Goal: Task Accomplishment & Management: Manage account settings

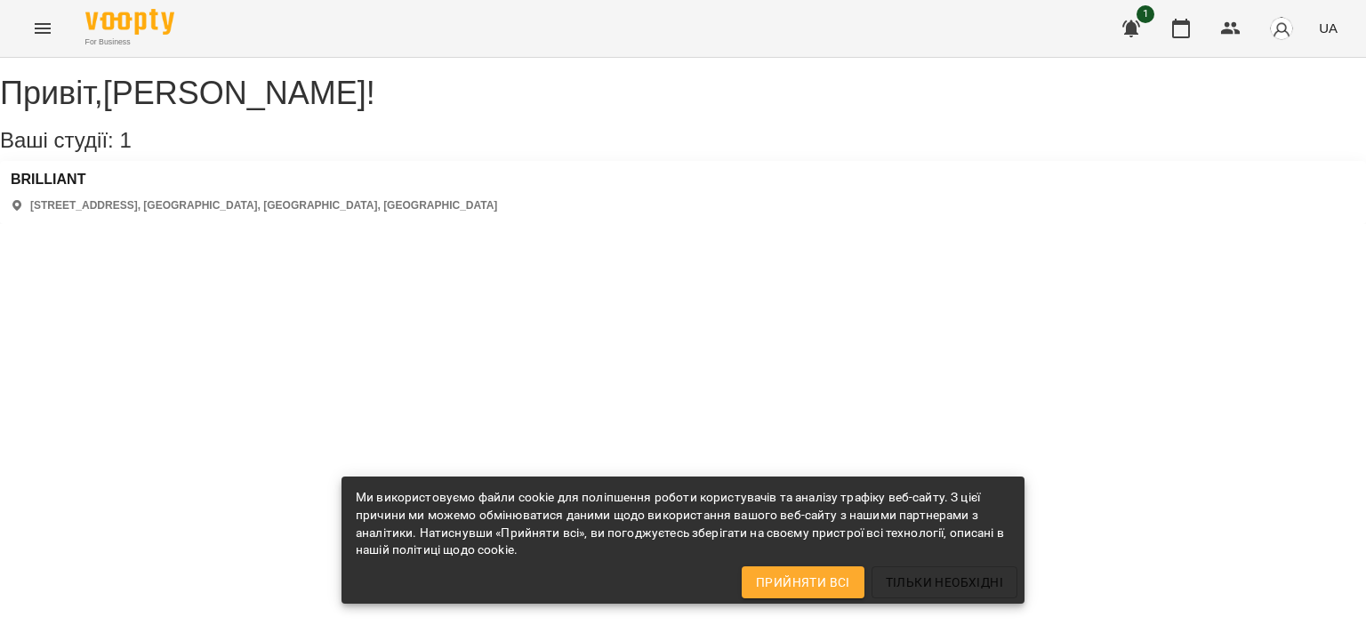
click at [1203, 37] on div "1 UA" at bounding box center [1227, 28] width 235 height 46
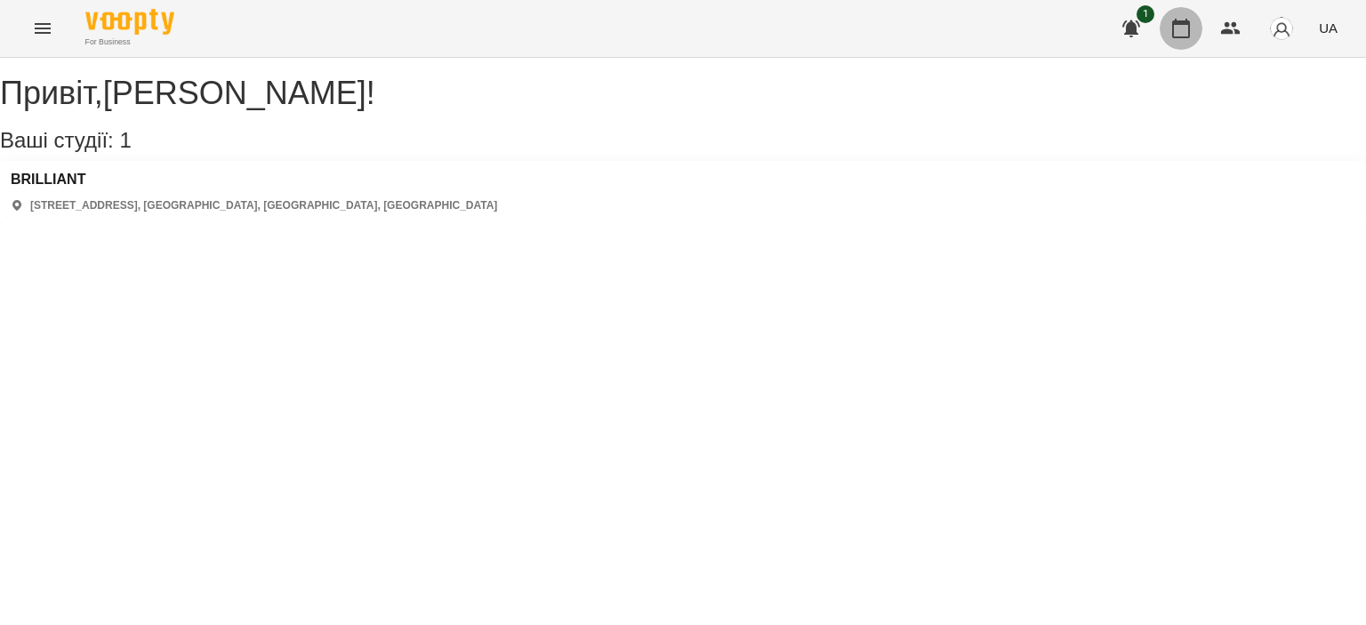
click at [1192, 24] on button "button" at bounding box center [1180, 28] width 43 height 43
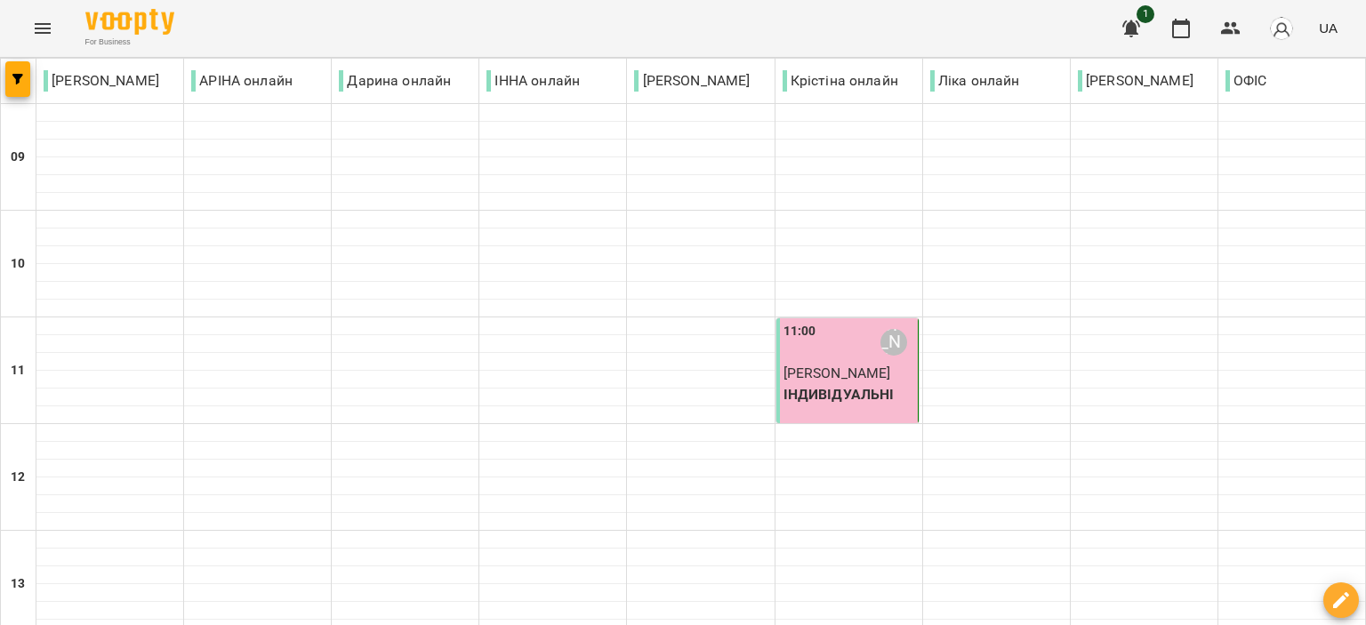
scroll to position [877, 0]
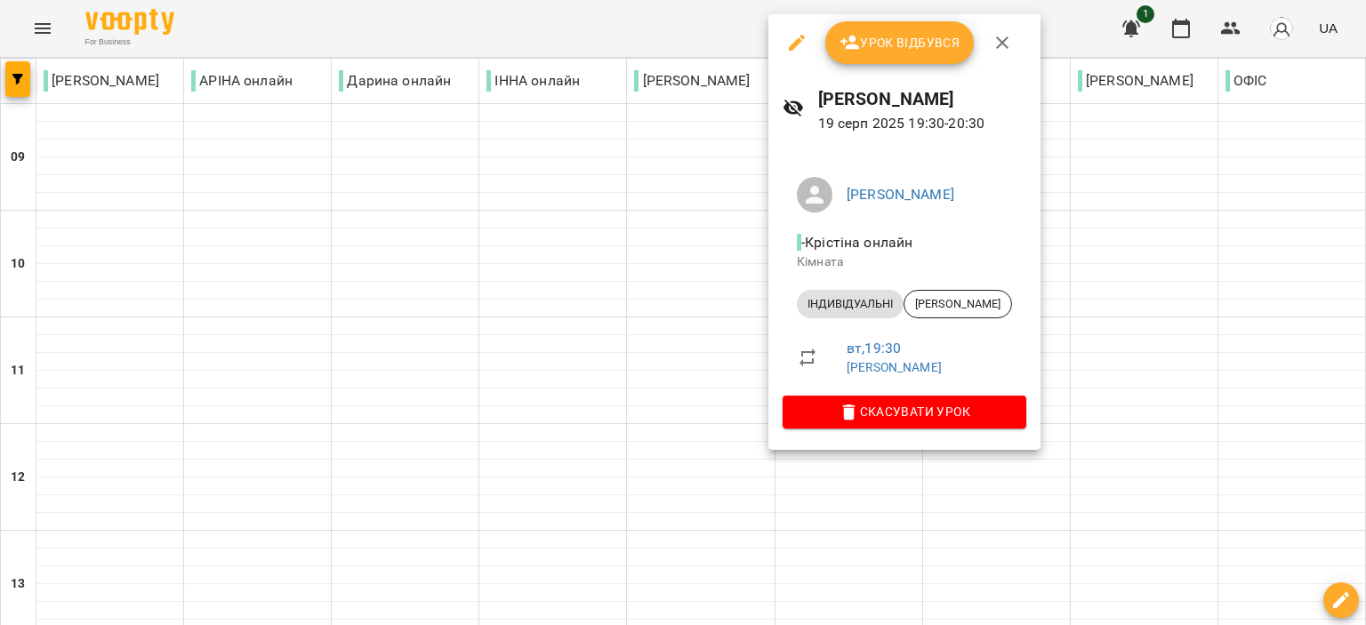
click at [864, 61] on button "Урок відбувся" at bounding box center [899, 42] width 149 height 43
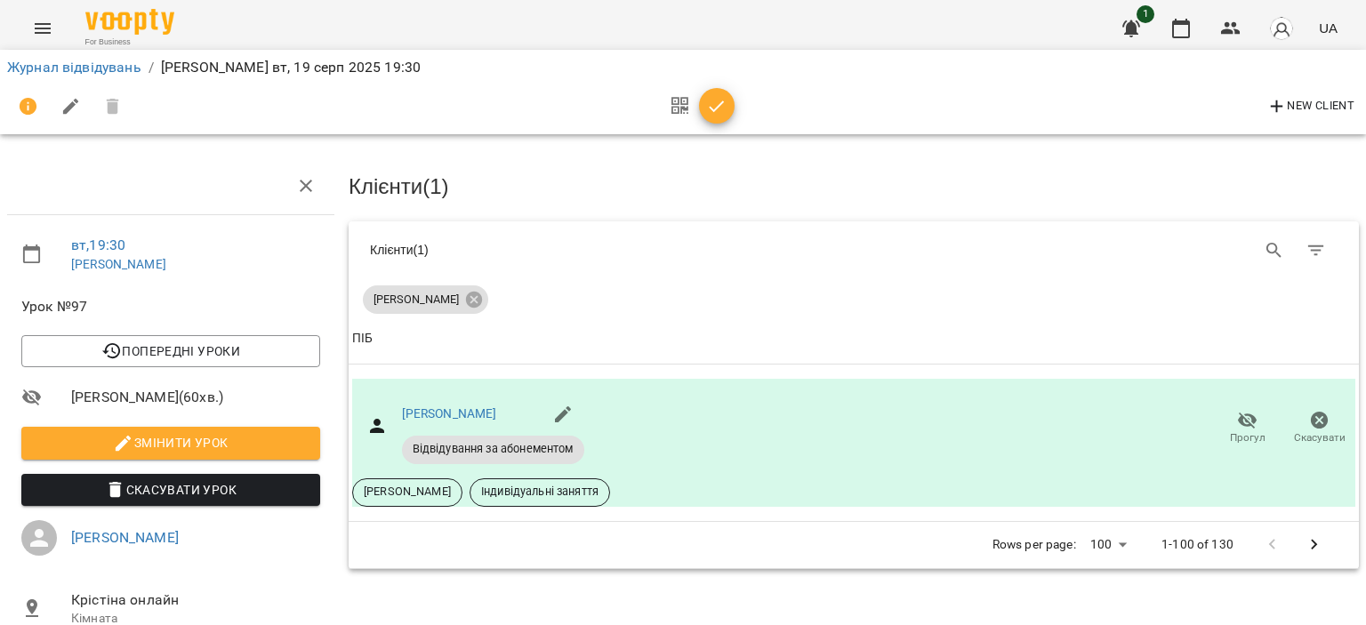
click at [724, 105] on icon "button" at bounding box center [716, 106] width 21 height 21
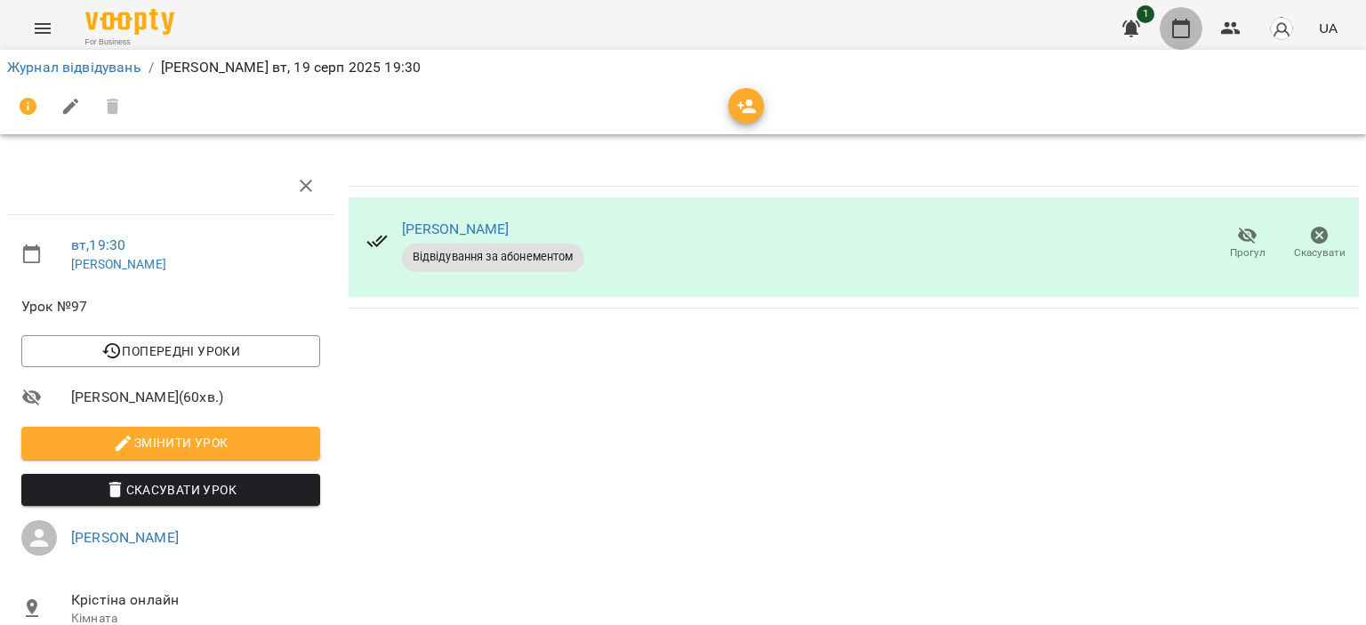
click at [1167, 28] on button "button" at bounding box center [1180, 28] width 43 height 43
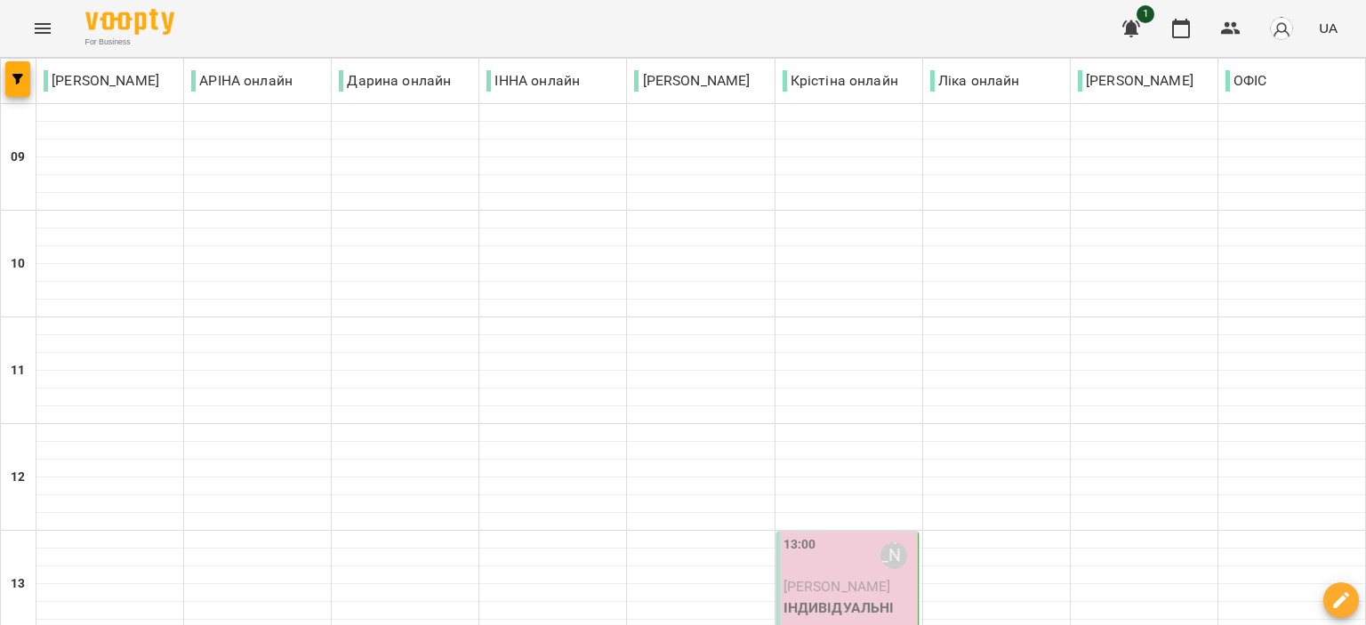
scroll to position [267, 0]
click at [807, 578] on span "[PERSON_NAME]" at bounding box center [837, 586] width 108 height 17
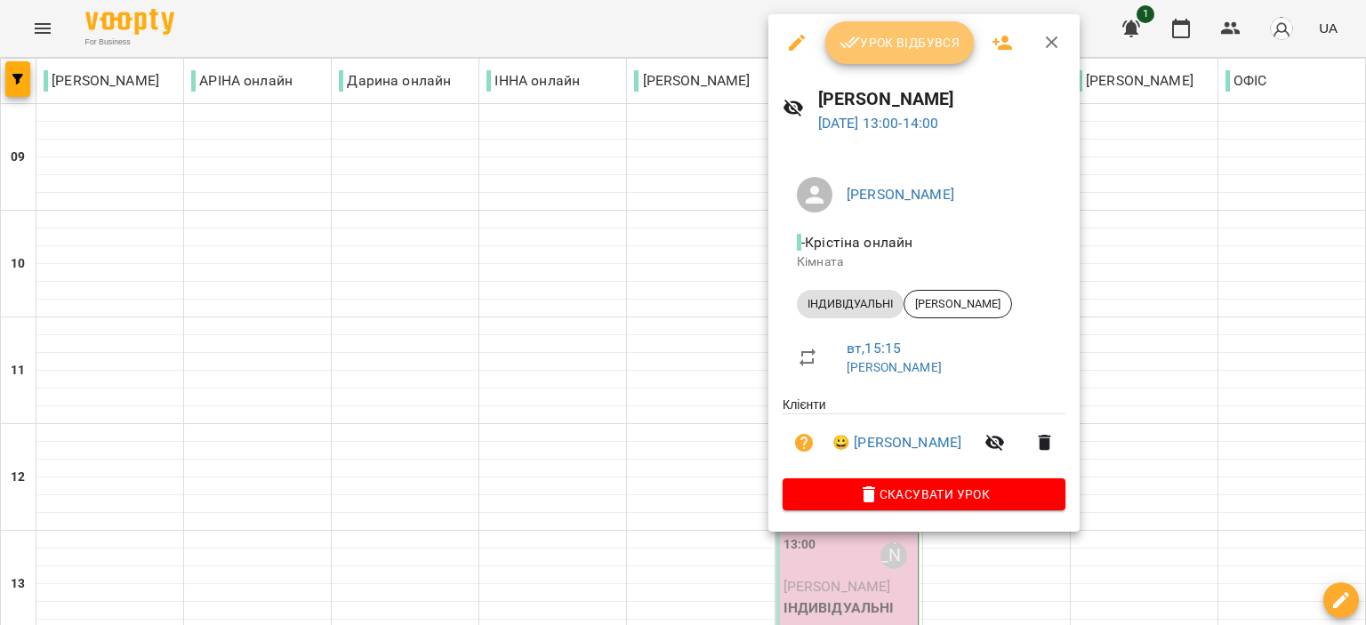
click at [897, 36] on span "Урок відбувся" at bounding box center [899, 42] width 121 height 21
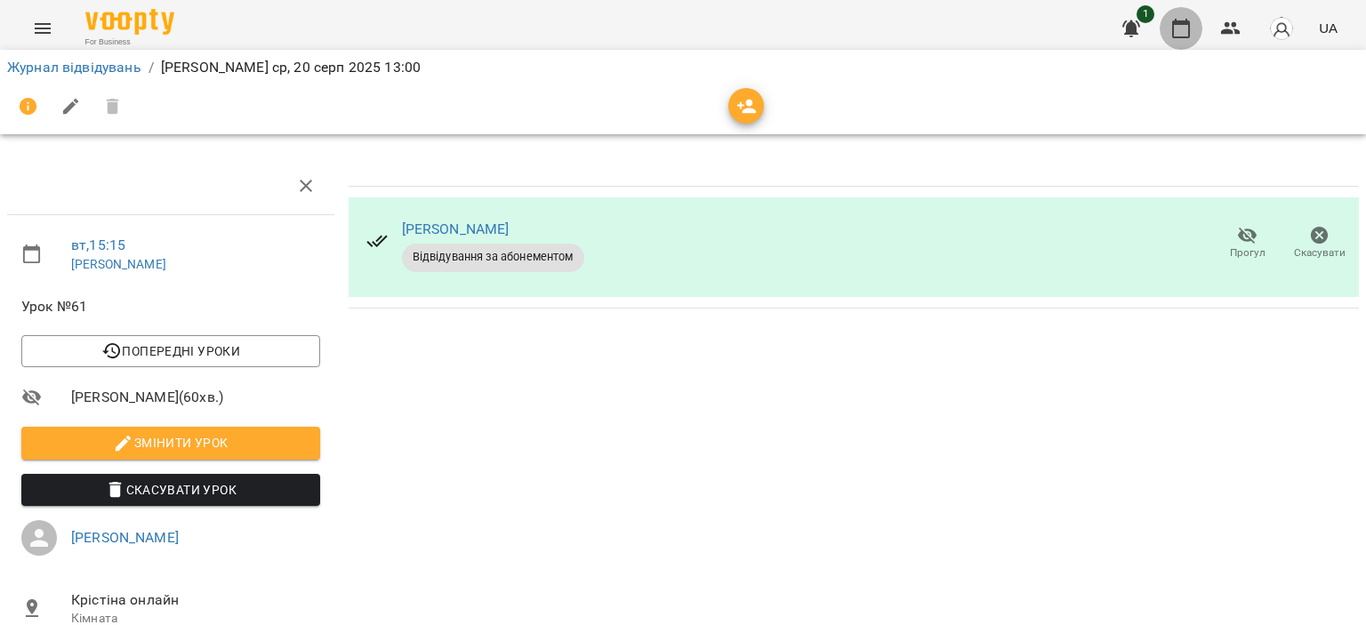
click at [1187, 22] on icon "button" at bounding box center [1181, 29] width 18 height 20
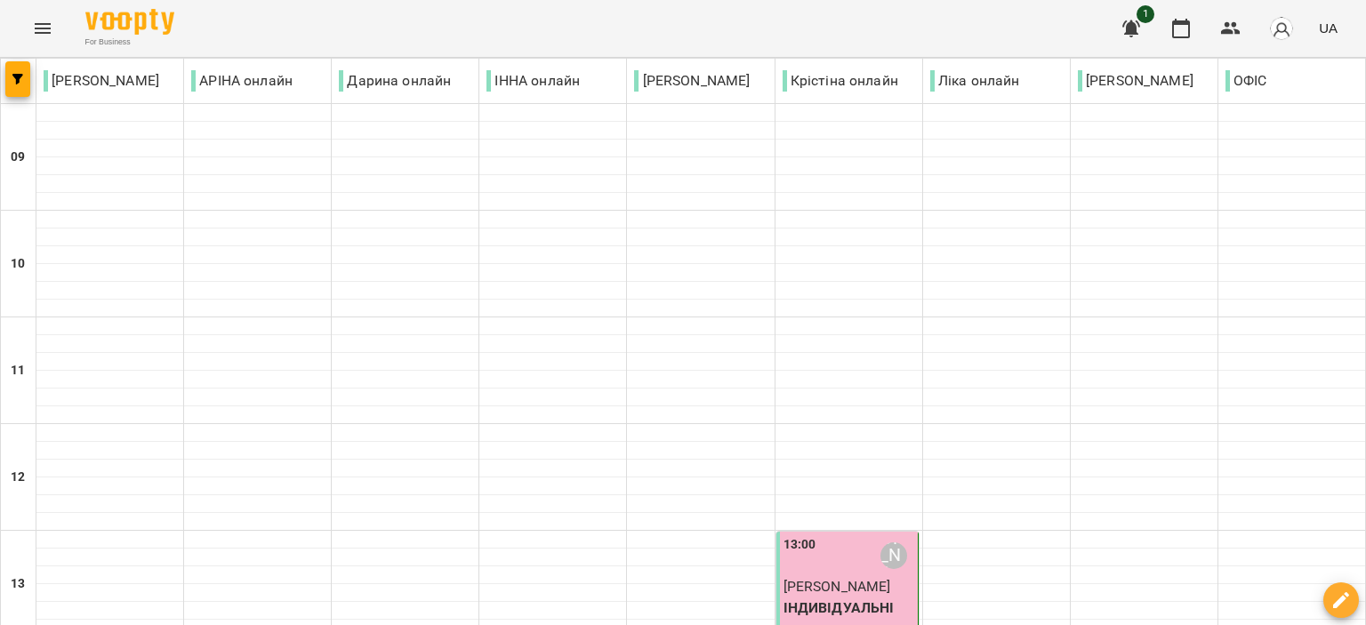
scroll to position [711, 0]
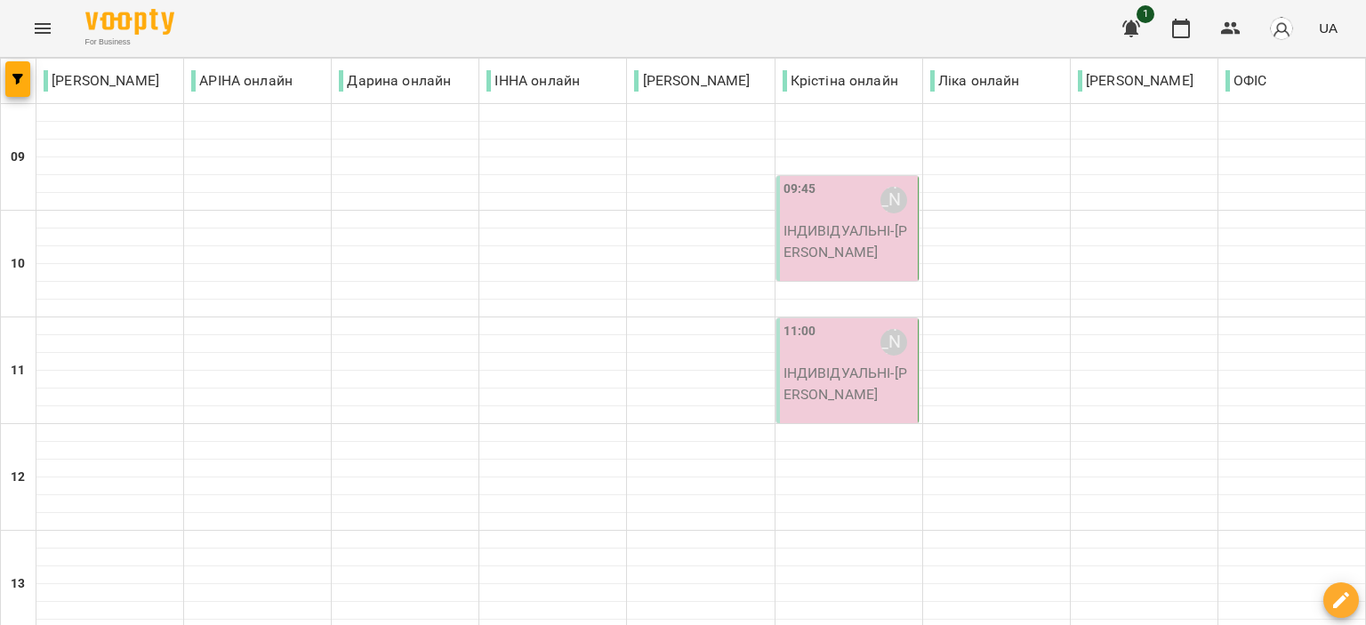
click at [853, 241] on p "ІНДИВІДУАЛЬНІ - [PERSON_NAME]" at bounding box center [848, 241] width 131 height 42
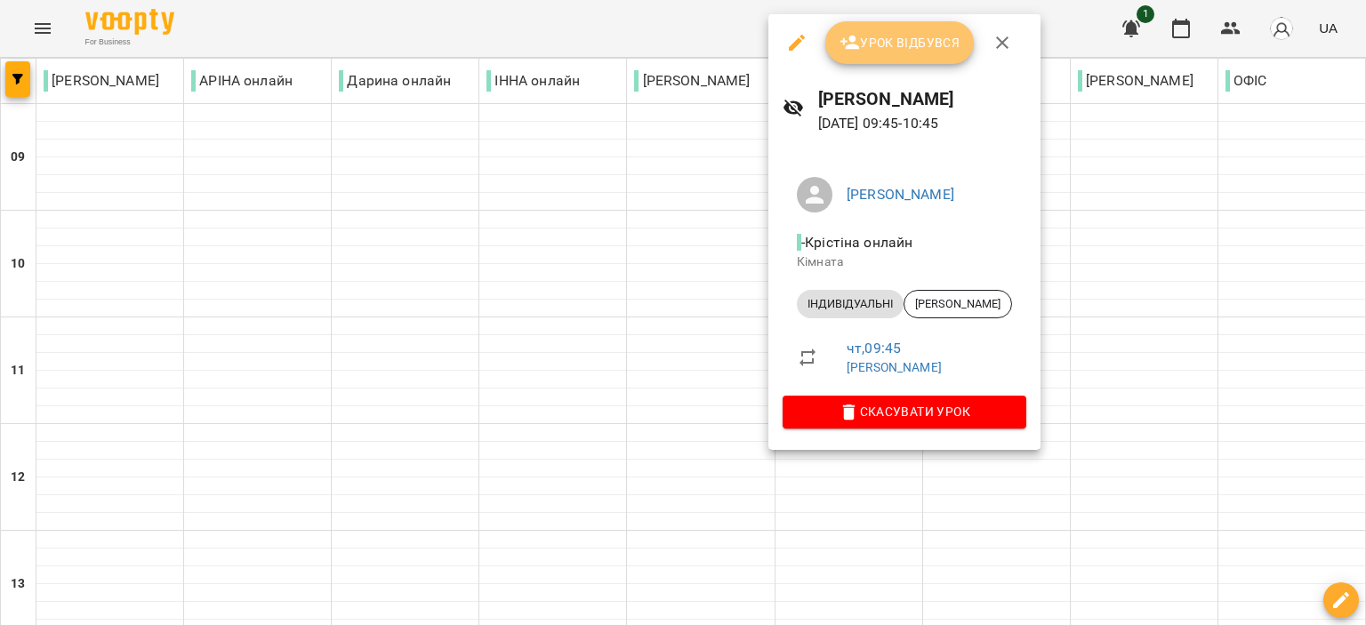
click at [926, 42] on span "Урок відбувся" at bounding box center [899, 42] width 121 height 21
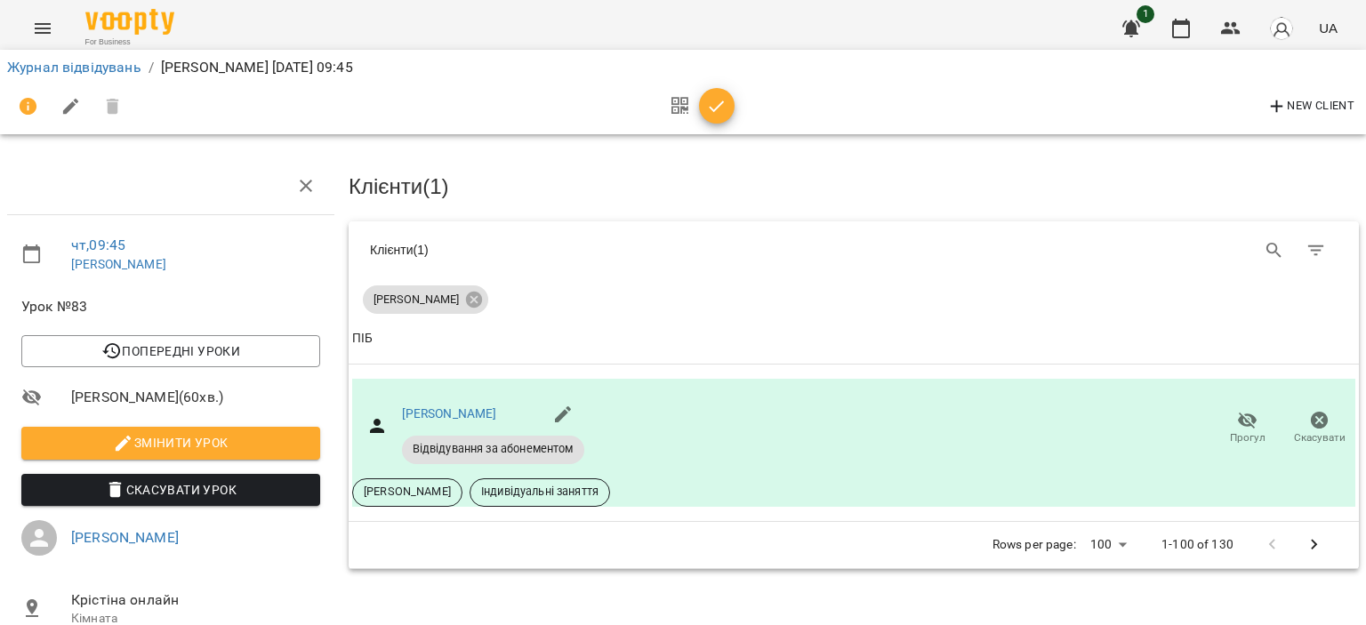
drag, startPoint x: 711, startPoint y: 101, endPoint x: 878, endPoint y: 100, distance: 167.2
click at [711, 102] on icon "button" at bounding box center [716, 106] width 21 height 21
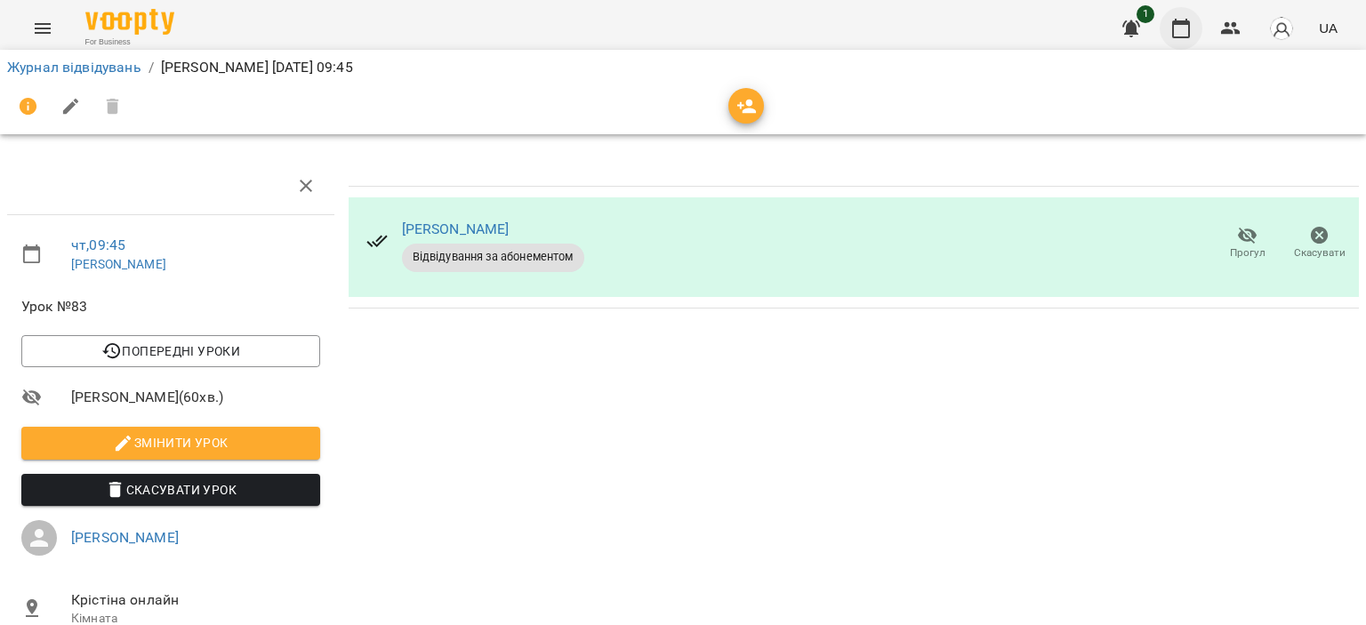
click at [1174, 22] on icon "button" at bounding box center [1181, 29] width 18 height 20
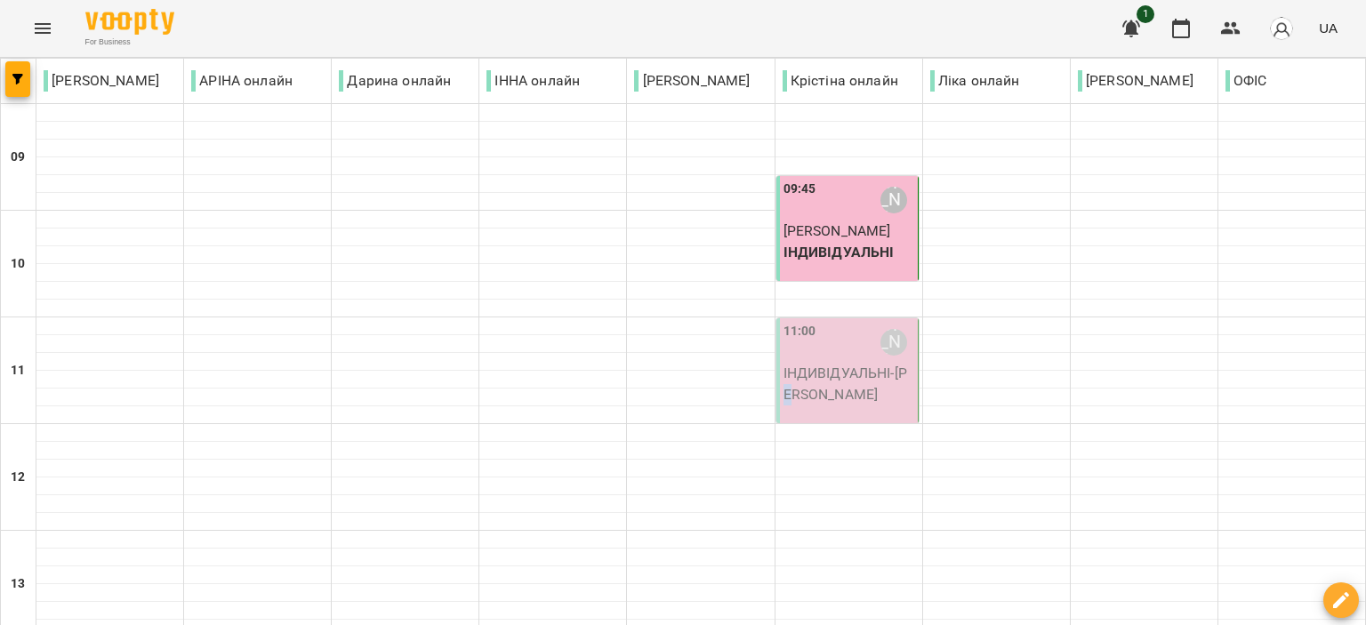
click at [787, 385] on p "ІНДИВІДУАЛЬНІ - [PERSON_NAME]" at bounding box center [848, 384] width 131 height 42
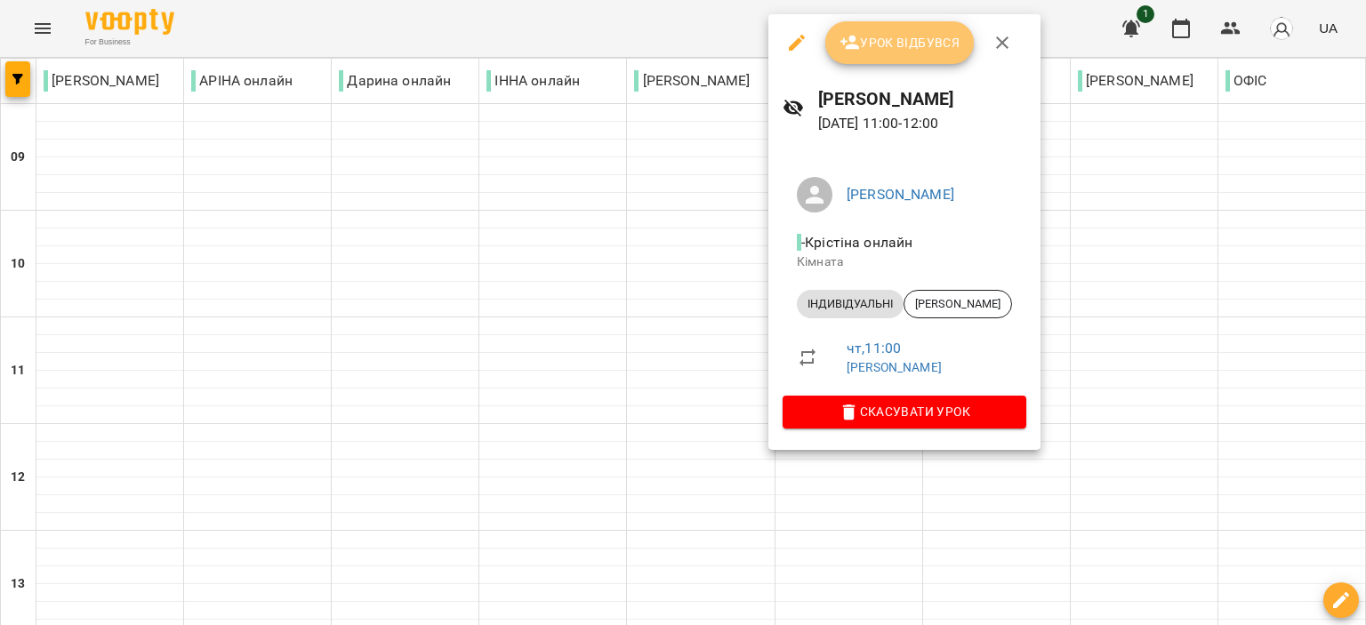
click at [893, 43] on span "Урок відбувся" at bounding box center [899, 42] width 121 height 21
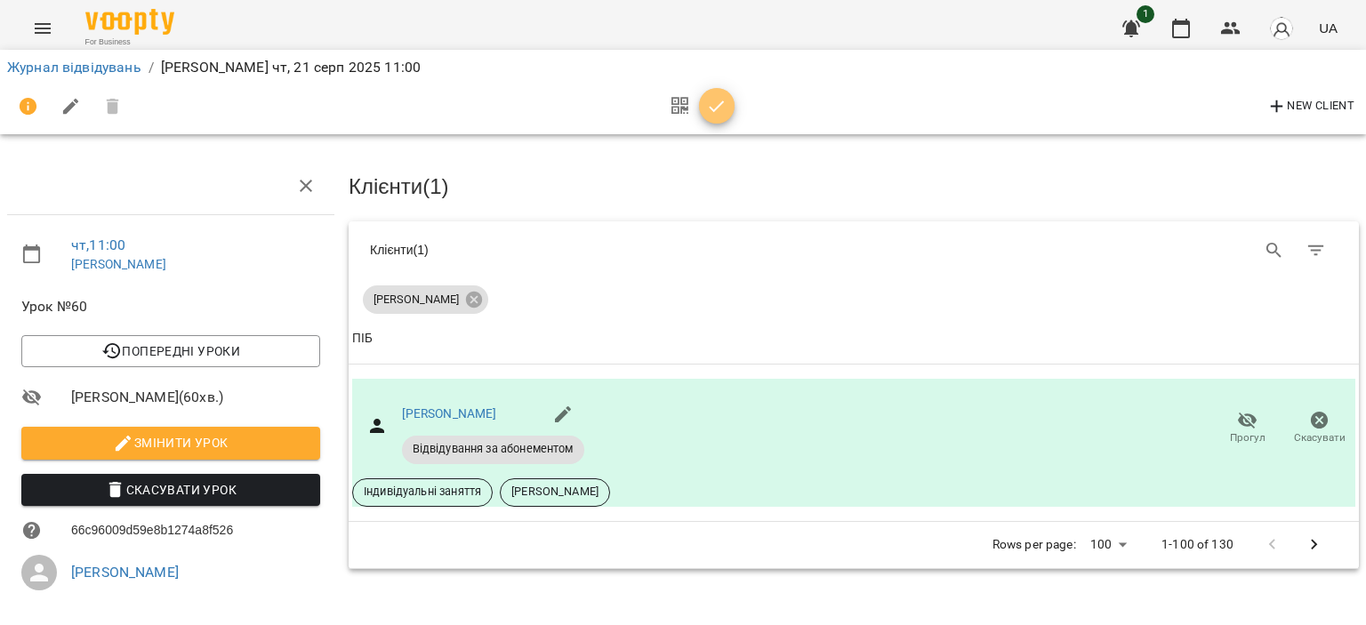
click at [718, 100] on icon "button" at bounding box center [716, 106] width 21 height 21
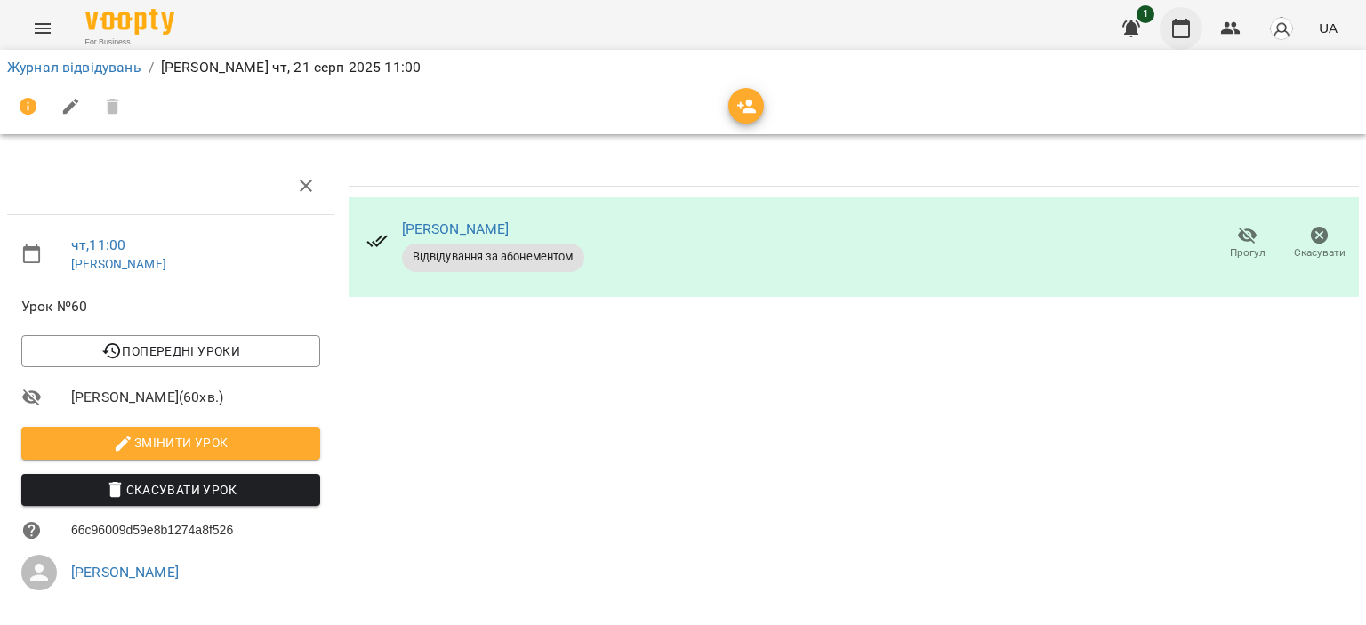
click at [1170, 29] on button "button" at bounding box center [1180, 28] width 43 height 43
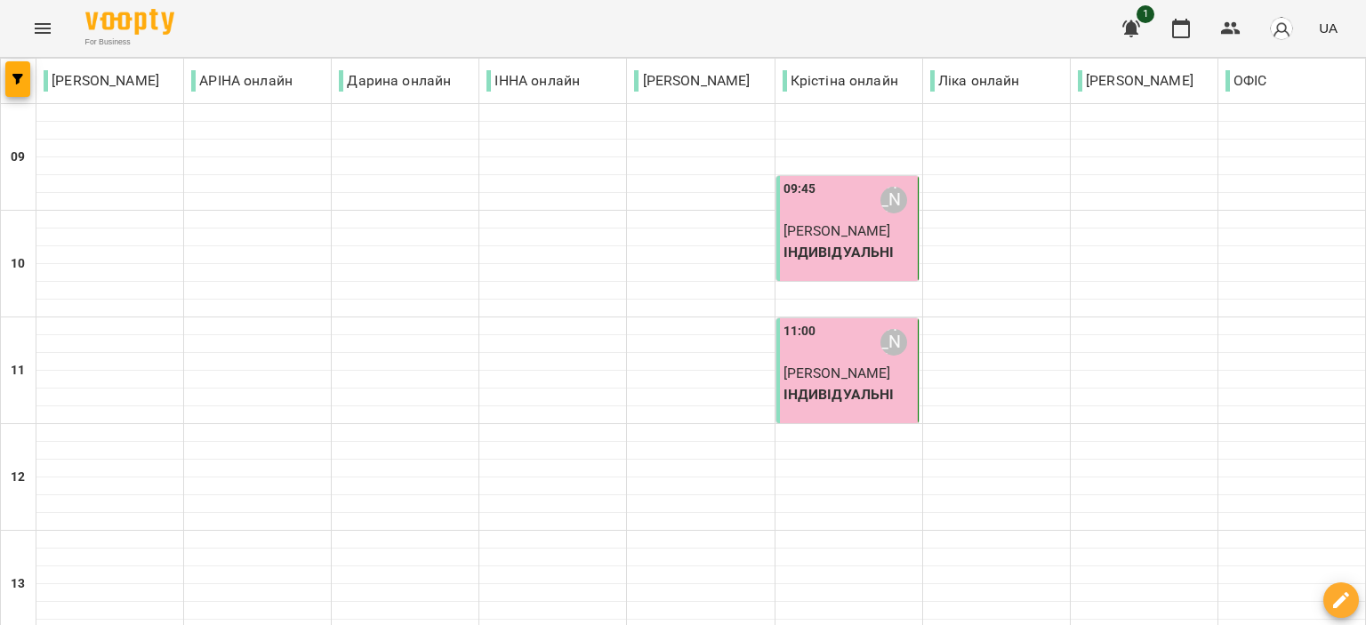
scroll to position [877, 0]
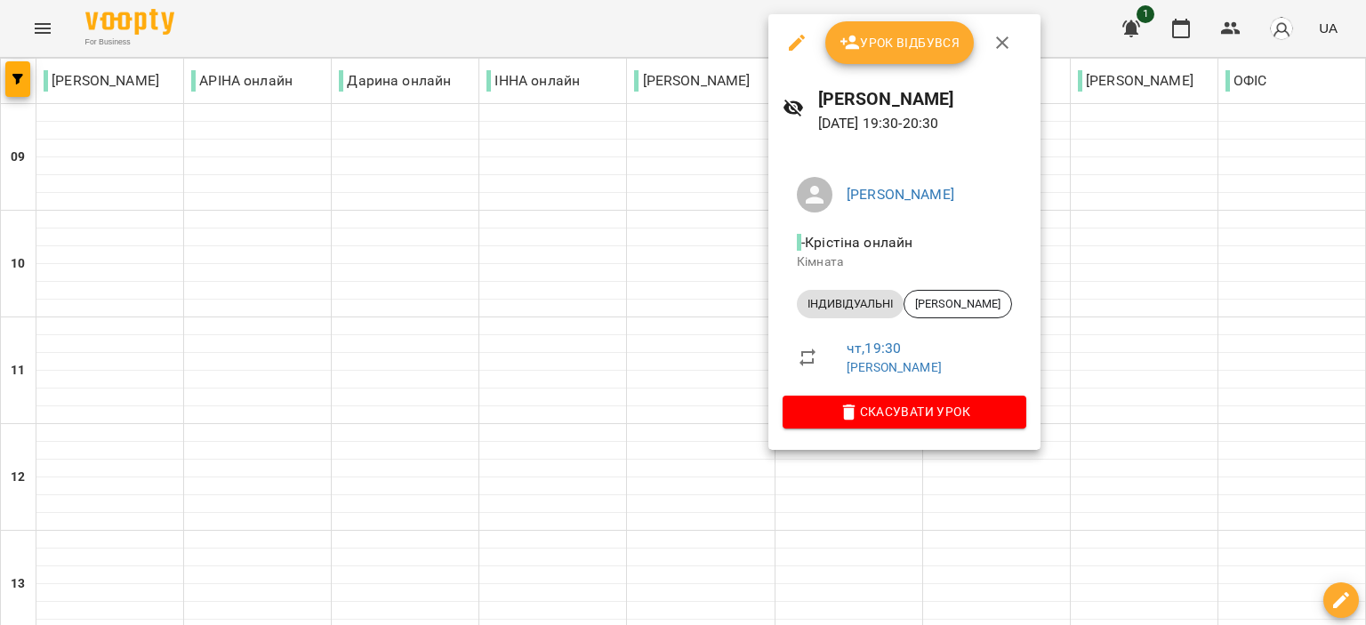
click at [802, 47] on icon "button" at bounding box center [796, 42] width 21 height 21
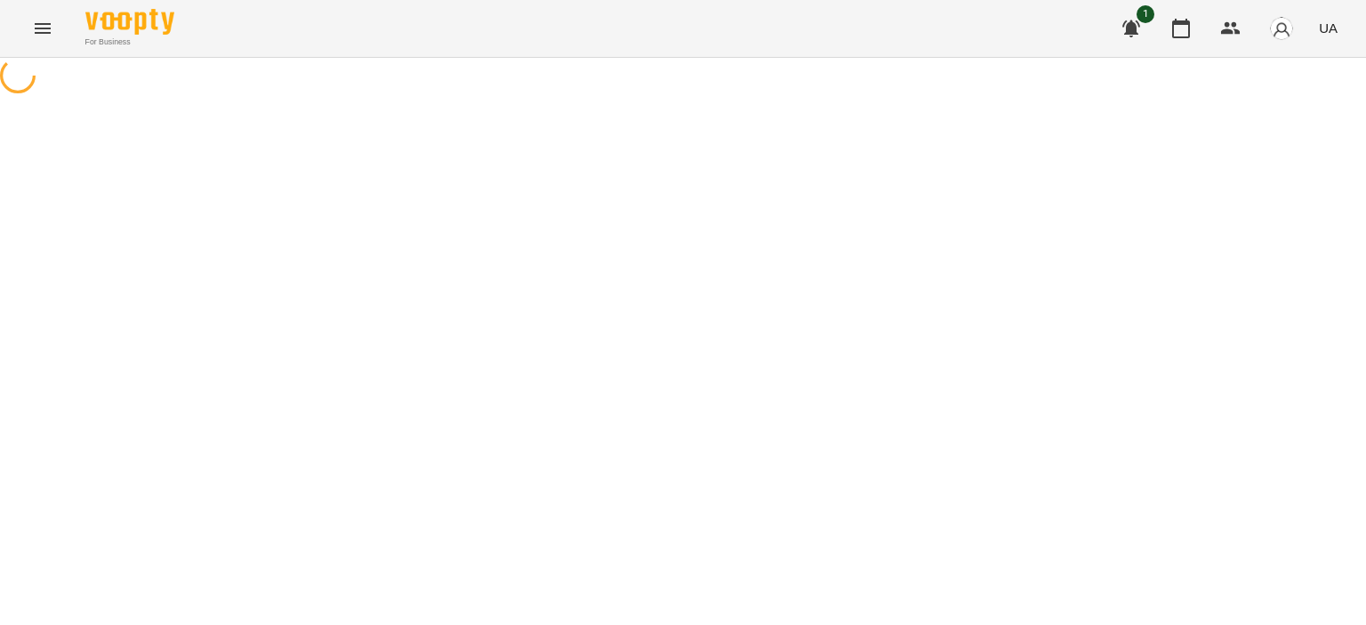
select select "**********"
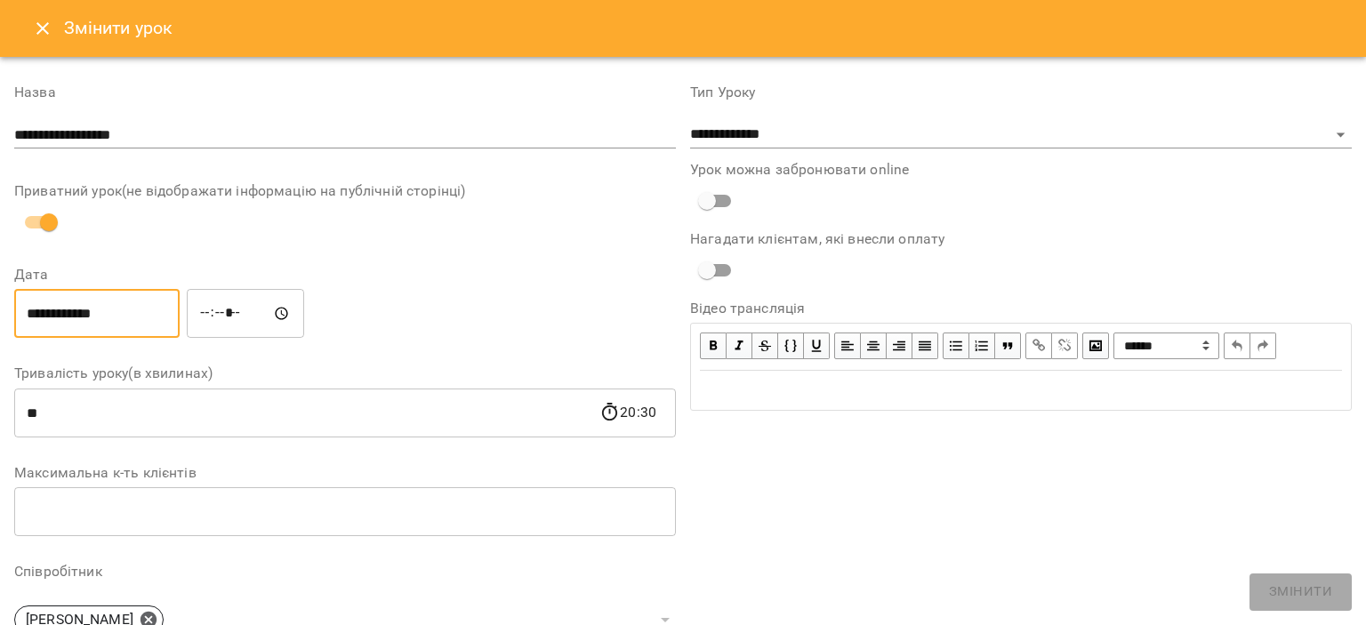
click at [140, 309] on input "**********" at bounding box center [96, 314] width 165 height 50
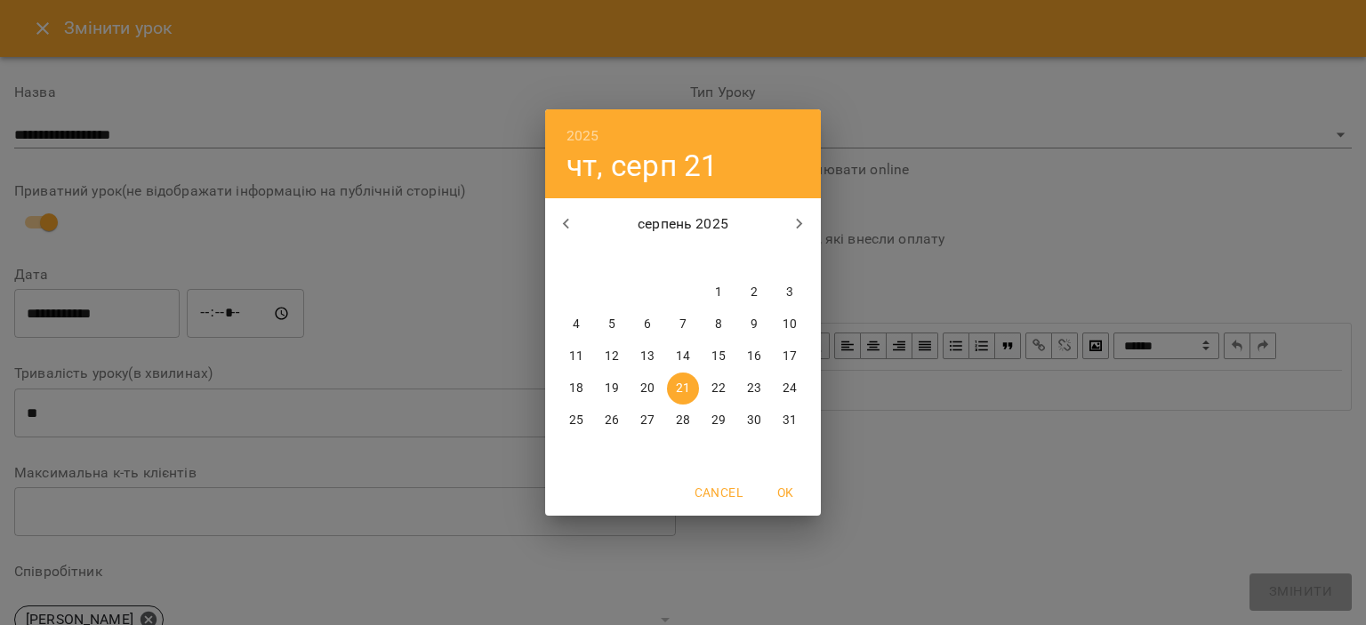
click at [746, 388] on span "23" at bounding box center [754, 389] width 32 height 18
type input "**********"
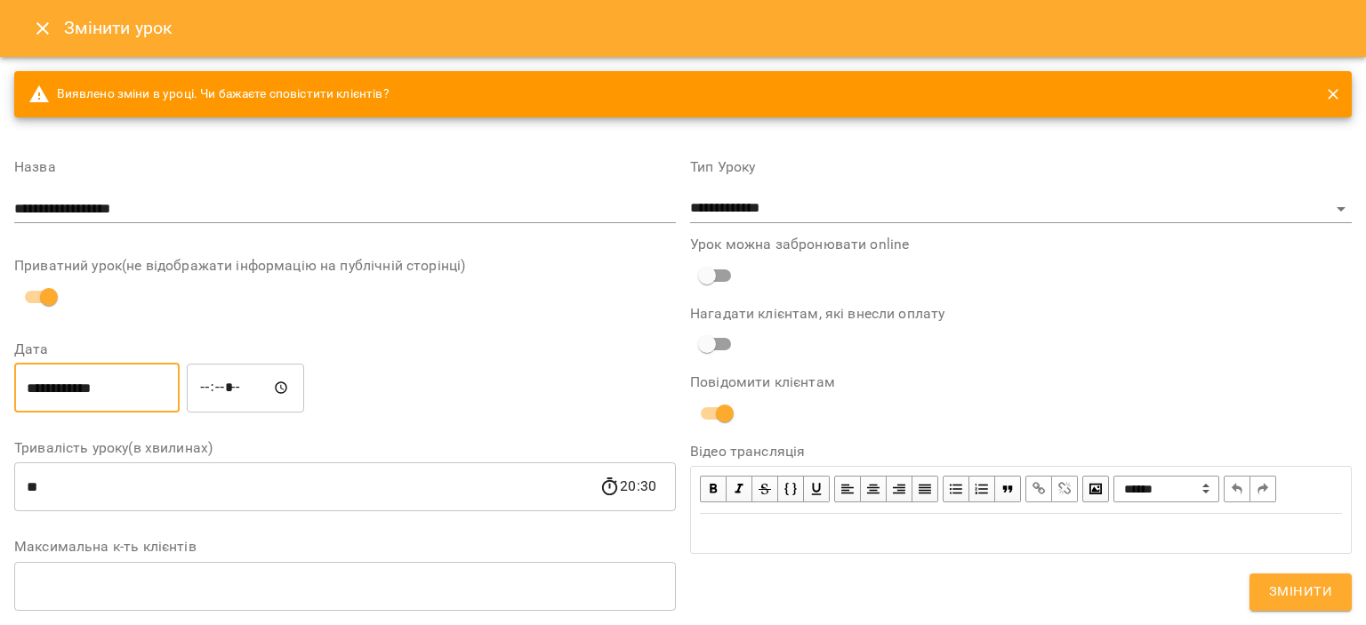
click at [224, 387] on input "*****" at bounding box center [245, 388] width 117 height 50
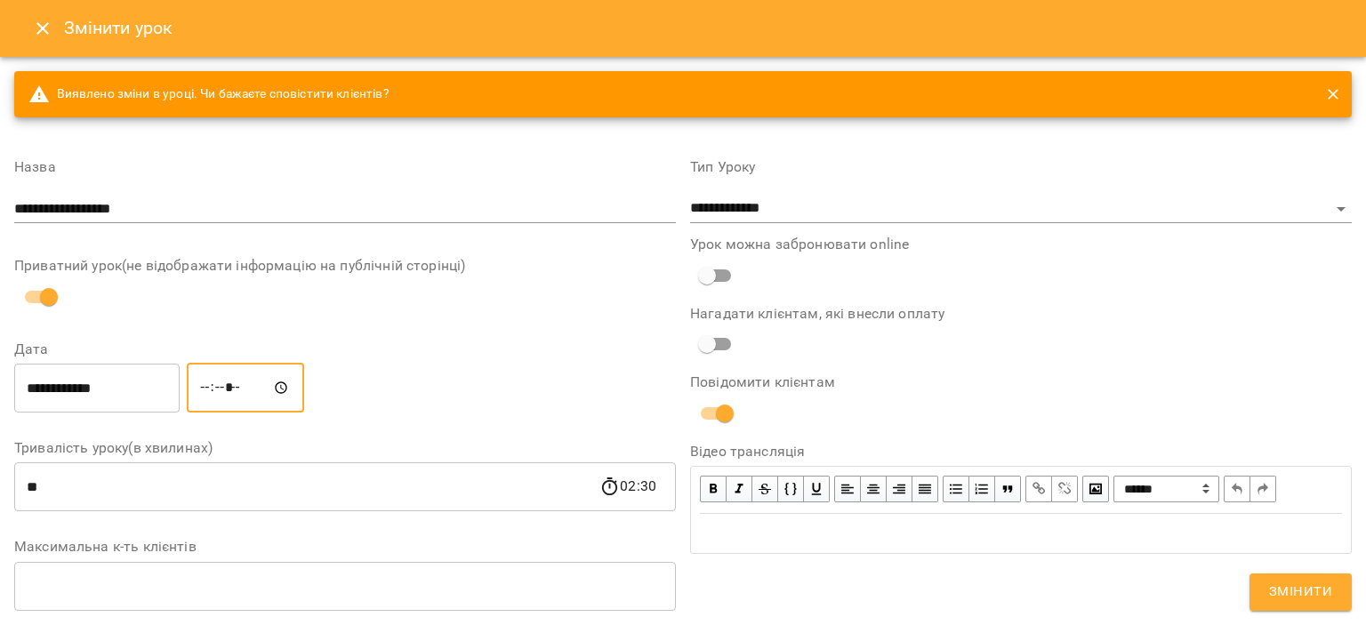
type input "*****"
click at [1318, 604] on span "Змінити" at bounding box center [1300, 592] width 63 height 23
